Goal: Task Accomplishment & Management: Manage account settings

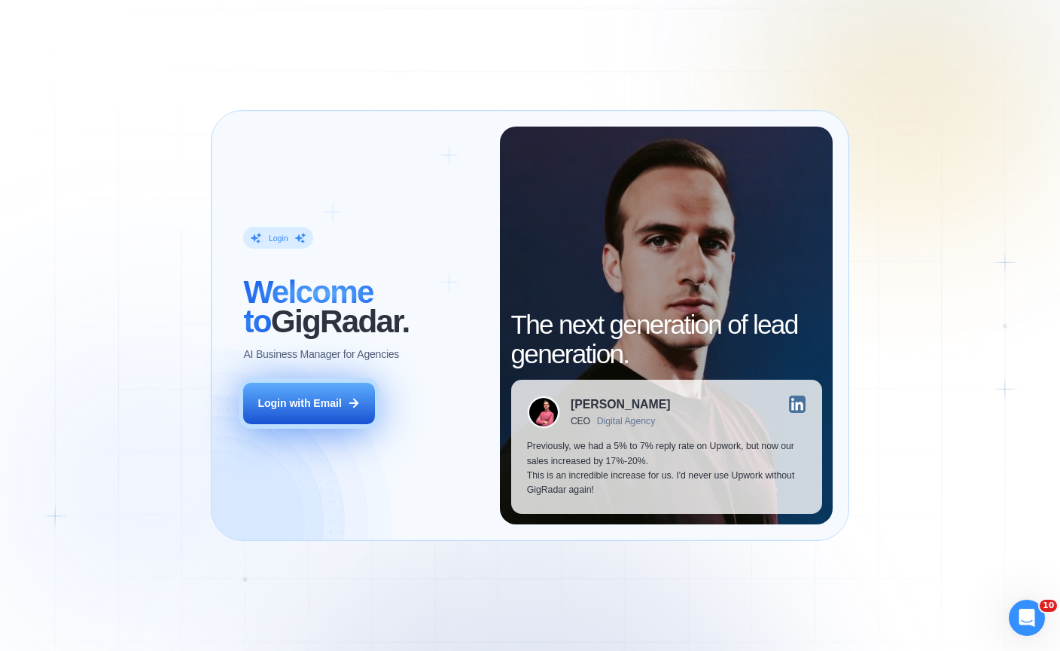
click at [312, 418] on button "Login with Email" at bounding box center [308, 402] width 131 height 41
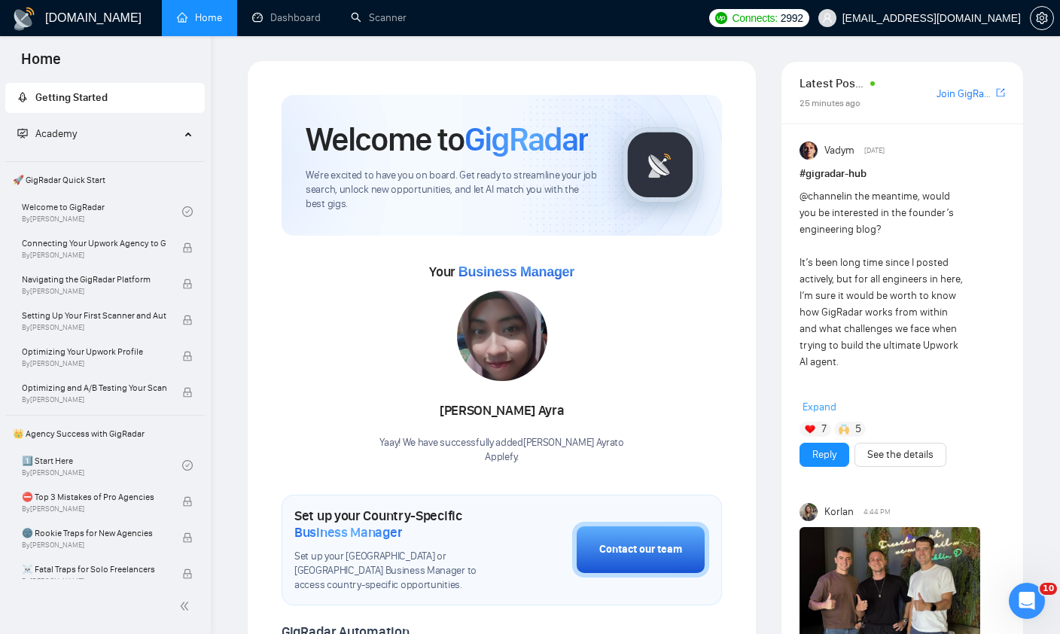
click at [331, 279] on div "Your Business Manager [PERSON_NAME] [PERSON_NAME]! We have successfully added N…" at bounding box center [502, 362] width 440 height 205
click at [299, 24] on link "Dashboard" at bounding box center [286, 17] width 69 height 13
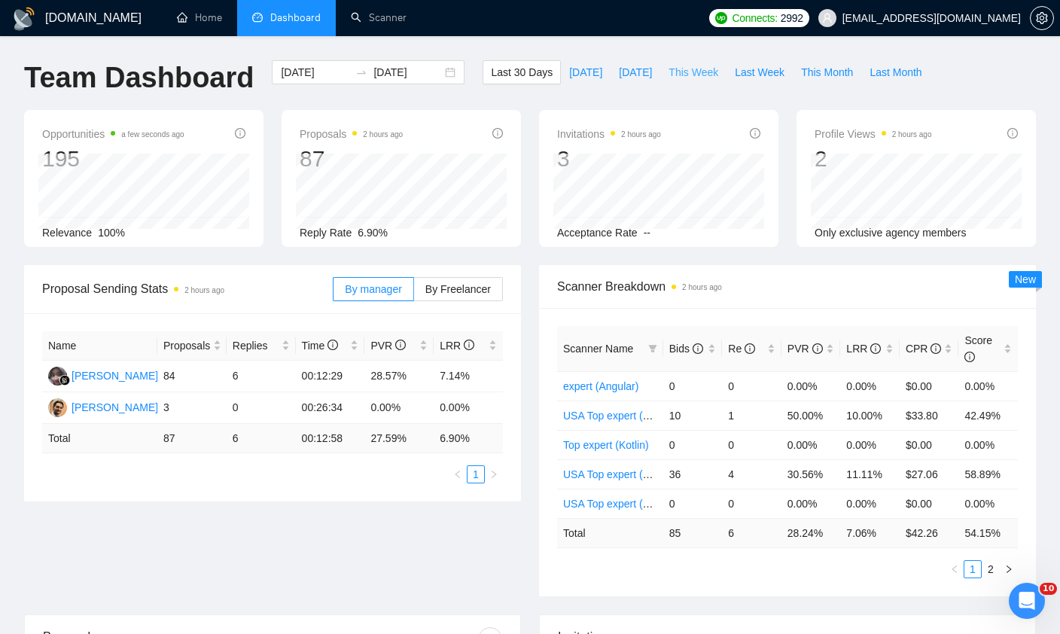
click at [681, 71] on span "This Week" at bounding box center [694, 72] width 50 height 17
type input "[DATE]"
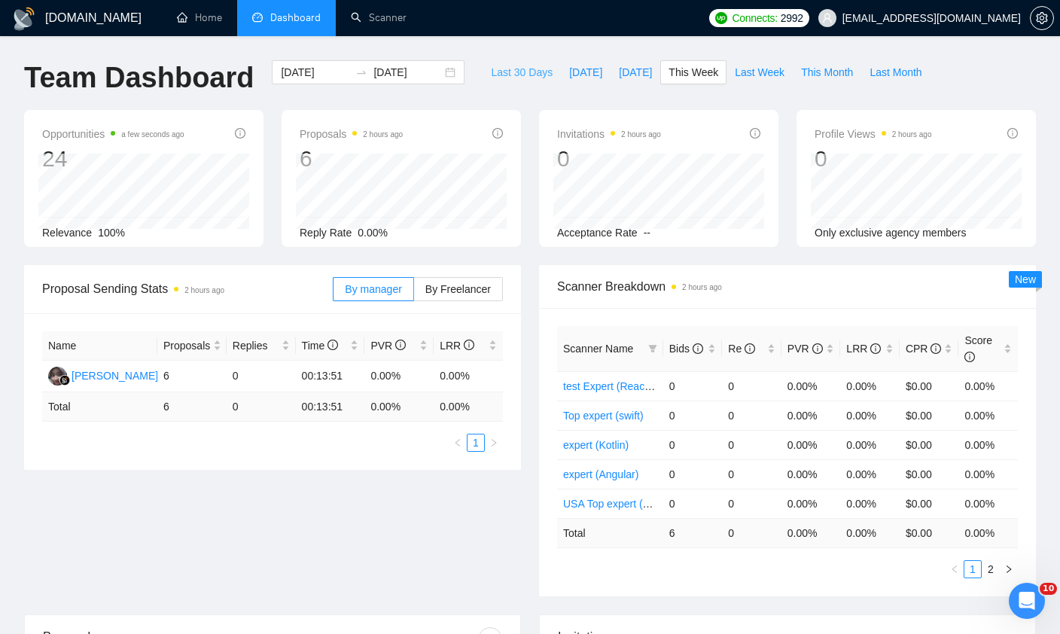
click at [534, 72] on span "Last 30 Days" at bounding box center [522, 72] width 62 height 17
type input "[DATE]"
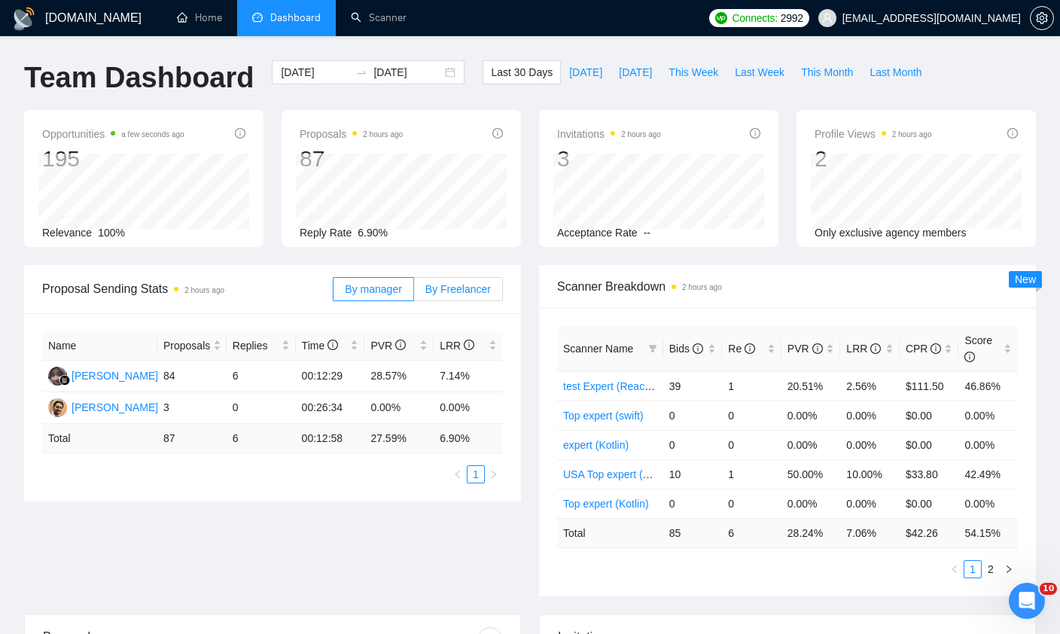
click at [464, 286] on span "By Freelancer" at bounding box center [458, 289] width 66 height 12
click at [414, 293] on input "By Freelancer" at bounding box center [414, 293] width 0 height 0
